Goal: Task Accomplishment & Management: Use online tool/utility

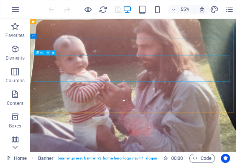
click at [48, 52] on icon at bounding box center [47, 53] width 2 height 5
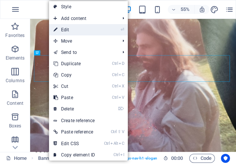
click at [91, 30] on link "⏎ Edit" at bounding box center [74, 29] width 51 height 11
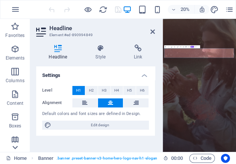
click at [13, 25] on icon at bounding box center [15, 23] width 5 height 3
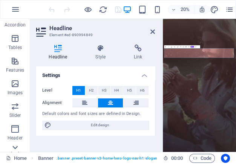
scroll to position [133, 0]
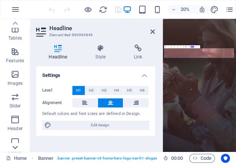
click at [17, 25] on icon at bounding box center [15, 23] width 5 height 3
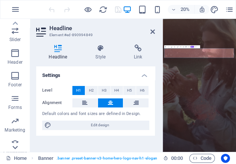
scroll to position [229, 0]
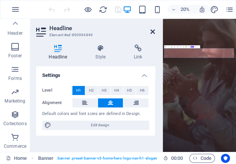
drag, startPoint x: 153, startPoint y: 32, endPoint x: 207, endPoint y: 54, distance: 57.7
click at [153, 32] on icon at bounding box center [153, 32] width 5 height 6
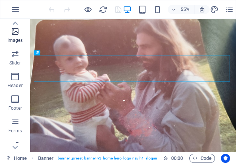
scroll to position [168, 0]
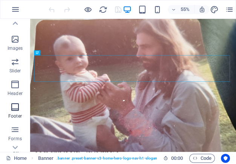
click at [15, 110] on icon "button" at bounding box center [15, 107] width 9 height 9
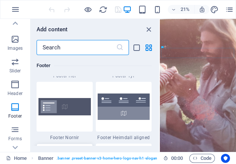
scroll to position [5026, 0]
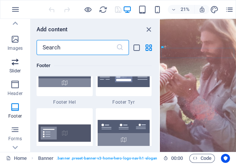
click at [18, 62] on icon "button" at bounding box center [15, 61] width 9 height 9
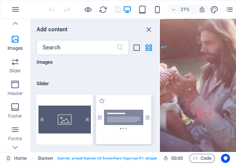
scroll to position [4278, 0]
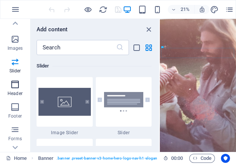
click at [17, 92] on p "Header" at bounding box center [15, 94] width 15 height 6
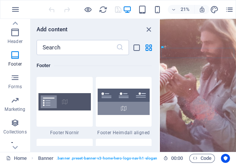
scroll to position [229, 0]
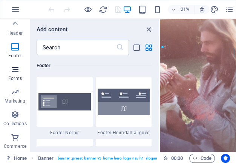
click at [15, 75] on p "Forms" at bounding box center [15, 78] width 14 height 6
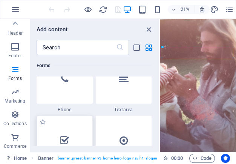
scroll to position [5872, 0]
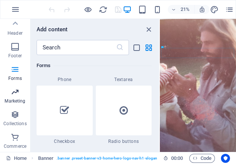
click at [17, 93] on icon "button" at bounding box center [15, 92] width 9 height 9
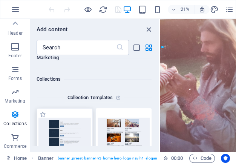
scroll to position [6872, 0]
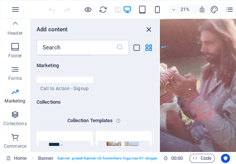
click at [149, 28] on icon "close panel" at bounding box center [149, 29] width 9 height 9
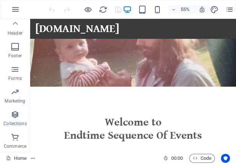
scroll to position [89, 0]
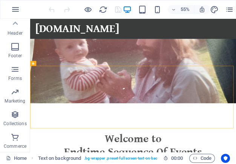
click at [34, 6] on div "55% More" at bounding box center [117, 9] width 235 height 18
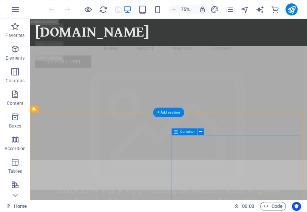
scroll to position [1318, 0]
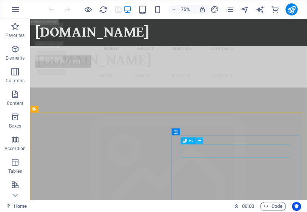
click at [200, 140] on icon at bounding box center [199, 141] width 3 height 6
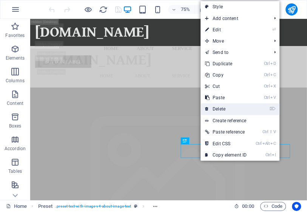
drag, startPoint x: 224, startPoint y: 109, endPoint x: 259, endPoint y: 120, distance: 36.0
click at [224, 109] on link "⌦ Delete" at bounding box center [225, 108] width 51 height 11
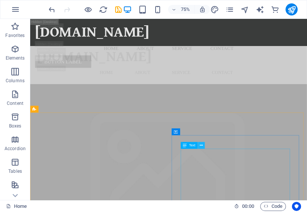
click at [200, 143] on icon at bounding box center [201, 145] width 3 height 6
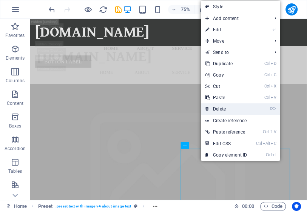
click at [219, 110] on link "⌦ Delete" at bounding box center [226, 108] width 51 height 11
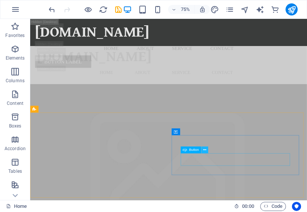
click at [205, 150] on icon at bounding box center [204, 150] width 3 height 6
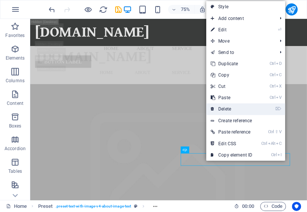
drag, startPoint x: 226, startPoint y: 106, endPoint x: 255, endPoint y: 122, distance: 33.3
click at [226, 106] on link "⌦ Delete" at bounding box center [231, 108] width 51 height 11
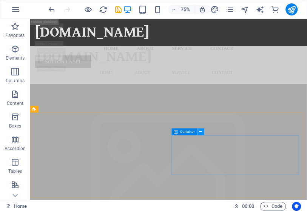
click at [201, 131] on icon at bounding box center [200, 132] width 3 height 6
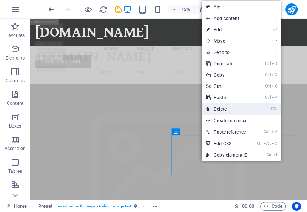
click at [221, 108] on link "⌦ Delete" at bounding box center [227, 108] width 51 height 11
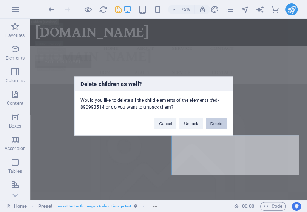
click at [216, 123] on button "Delete" at bounding box center [216, 123] width 21 height 11
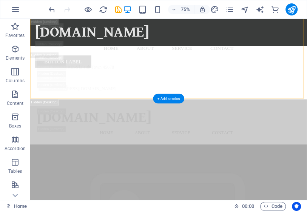
scroll to position [1473, 0]
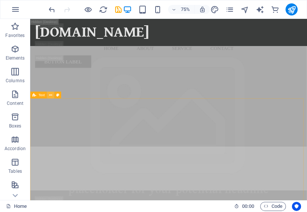
click at [49, 95] on icon at bounding box center [50, 95] width 3 height 6
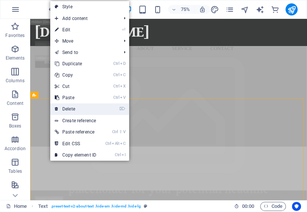
click at [75, 109] on link "⌦ Delete" at bounding box center [75, 108] width 51 height 11
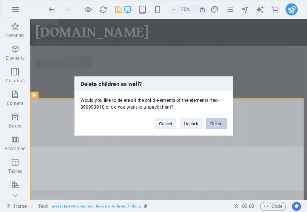
drag, startPoint x: 219, startPoint y: 124, endPoint x: 252, endPoint y: 140, distance: 37.0
click at [219, 124] on button "Delete" at bounding box center [216, 123] width 21 height 11
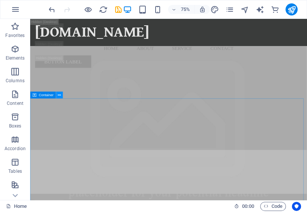
click at [59, 95] on icon at bounding box center [59, 95] width 3 height 6
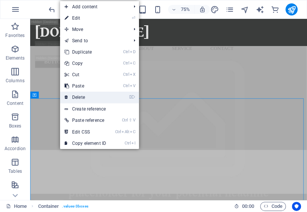
click at [85, 100] on link "⌦ Delete" at bounding box center [85, 97] width 51 height 11
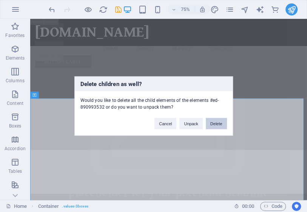
click at [218, 123] on button "Delete" at bounding box center [216, 123] width 21 height 11
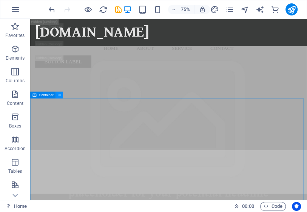
click at [59, 97] on icon at bounding box center [59, 95] width 3 height 6
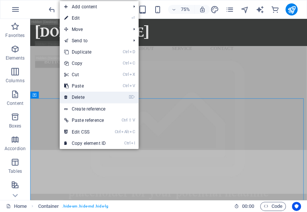
click at [78, 95] on link "⌦ Delete" at bounding box center [85, 97] width 51 height 11
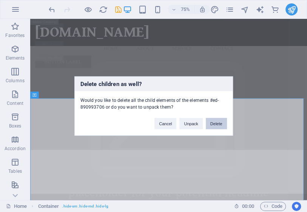
click at [217, 124] on button "Delete" at bounding box center [216, 123] width 21 height 11
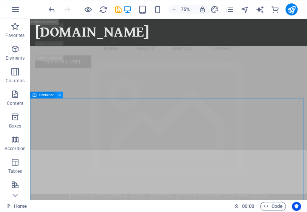
click at [59, 95] on icon at bounding box center [59, 95] width 3 height 6
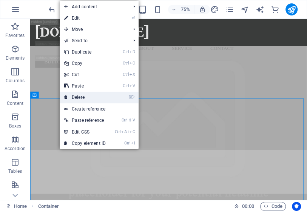
click at [90, 99] on link "⌦ Delete" at bounding box center [85, 97] width 51 height 11
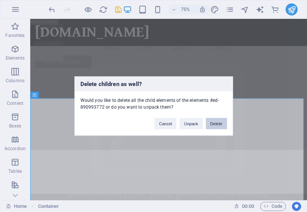
click at [212, 123] on button "Delete" at bounding box center [216, 123] width 21 height 11
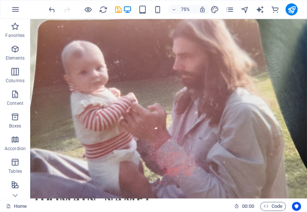
scroll to position [0, 0]
